Goal: Find specific page/section: Find specific page/section

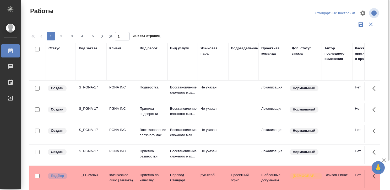
scroll to position [0, 235]
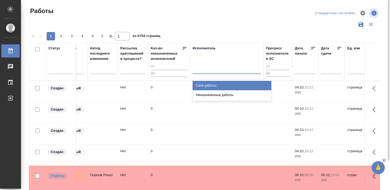
click at [207, 70] on div at bounding box center [227, 69] width 68 height 8
click at [208, 84] on div "Свои работы" at bounding box center [232, 85] width 79 height 9
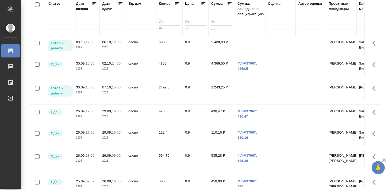
scroll to position [1, 454]
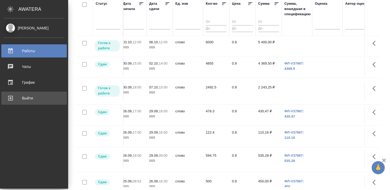
click at [5, 97] on div "Выйти" at bounding box center [34, 98] width 60 height 8
